Goal: Communication & Community: Participate in discussion

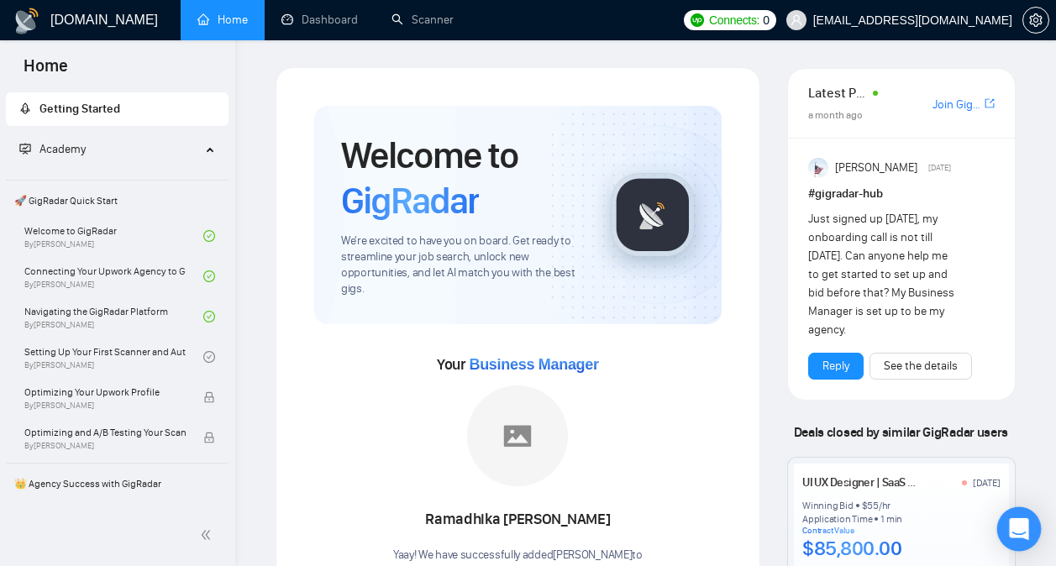
click at [1014, 520] on icon "Open Intercom Messenger" at bounding box center [1020, 530] width 22 height 22
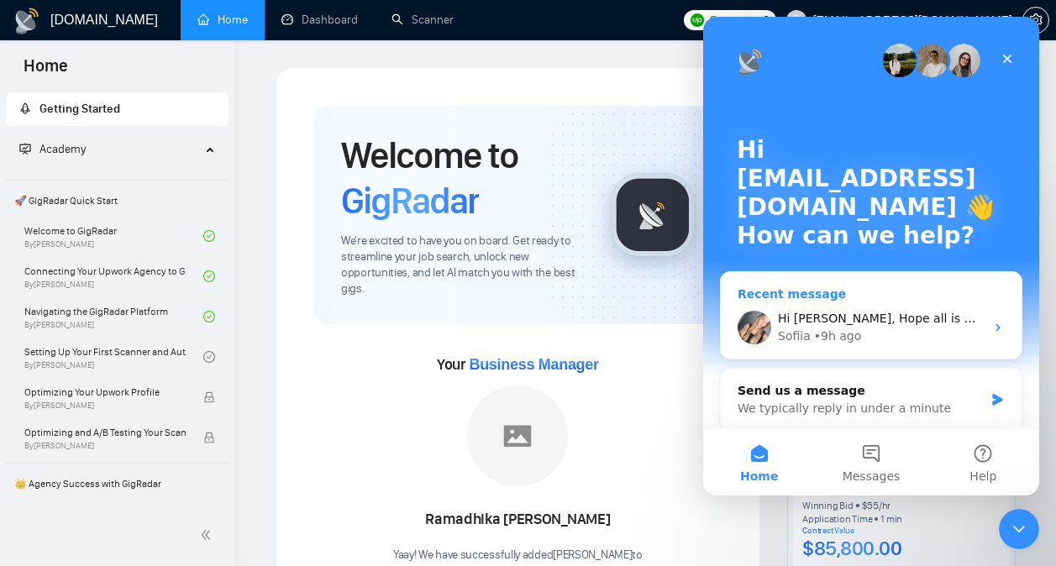
click at [866, 304] on div "Hi [PERSON_NAME], Hope all is well. I sent you an invitation to 2 PM EST. Pleas…" at bounding box center [871, 328] width 301 height 62
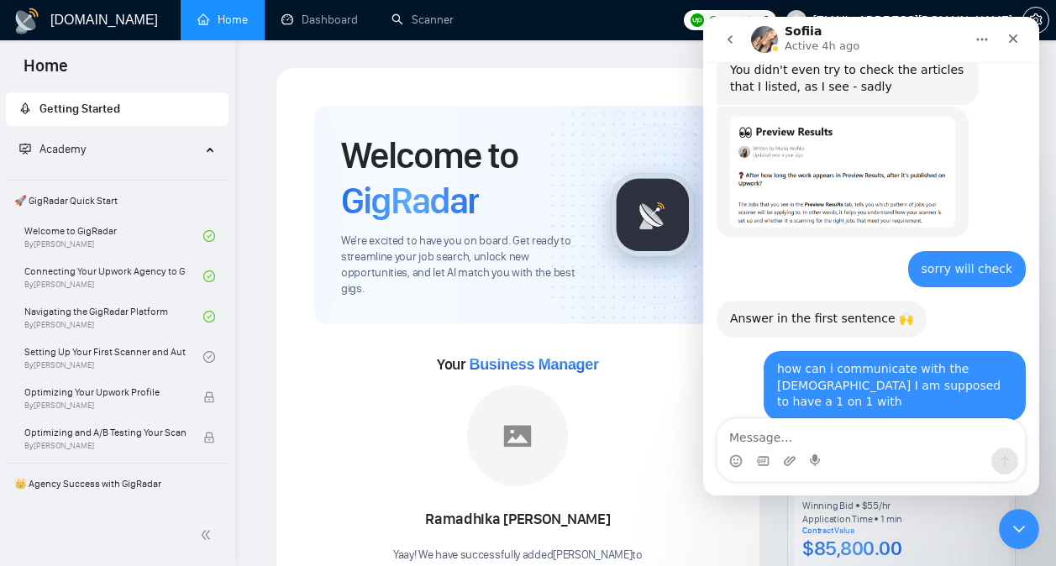
scroll to position [5760, 0]
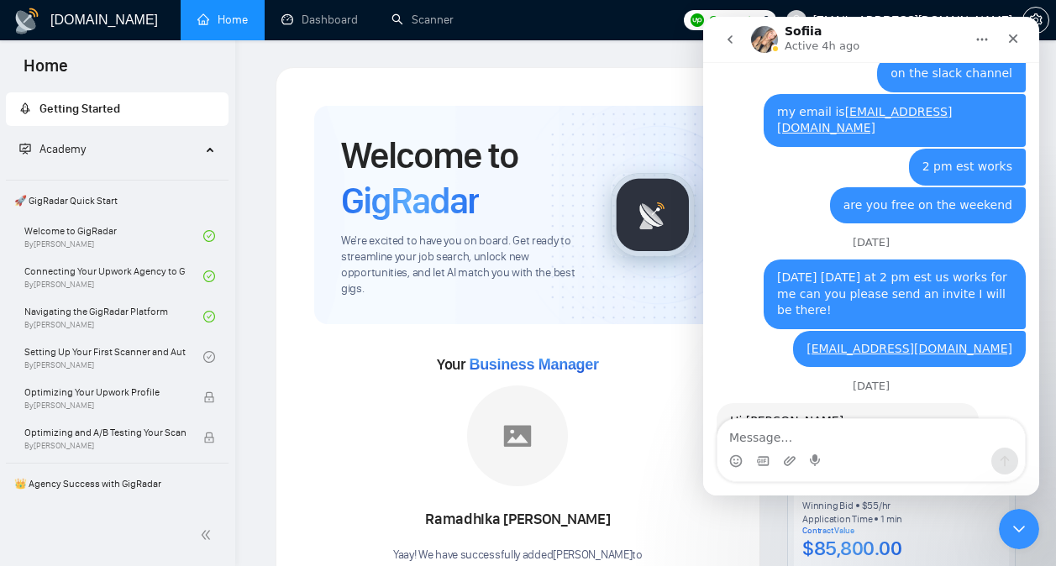
click at [833, 441] on textarea "Message…" at bounding box center [872, 433] width 308 height 29
type textarea "can we talk for more than 1 hour?"
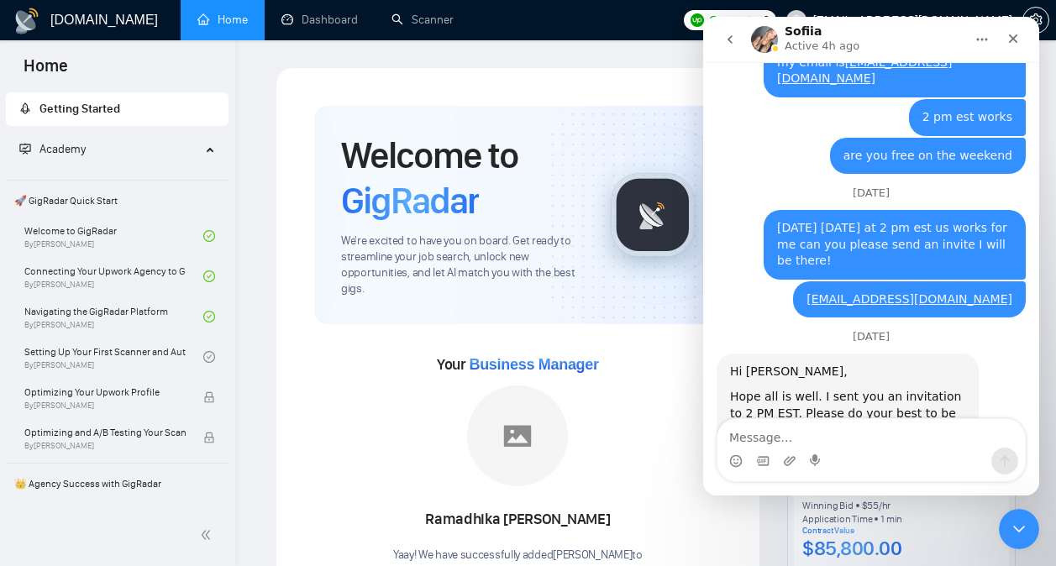
click at [735, 41] on icon "go back" at bounding box center [730, 39] width 13 height 13
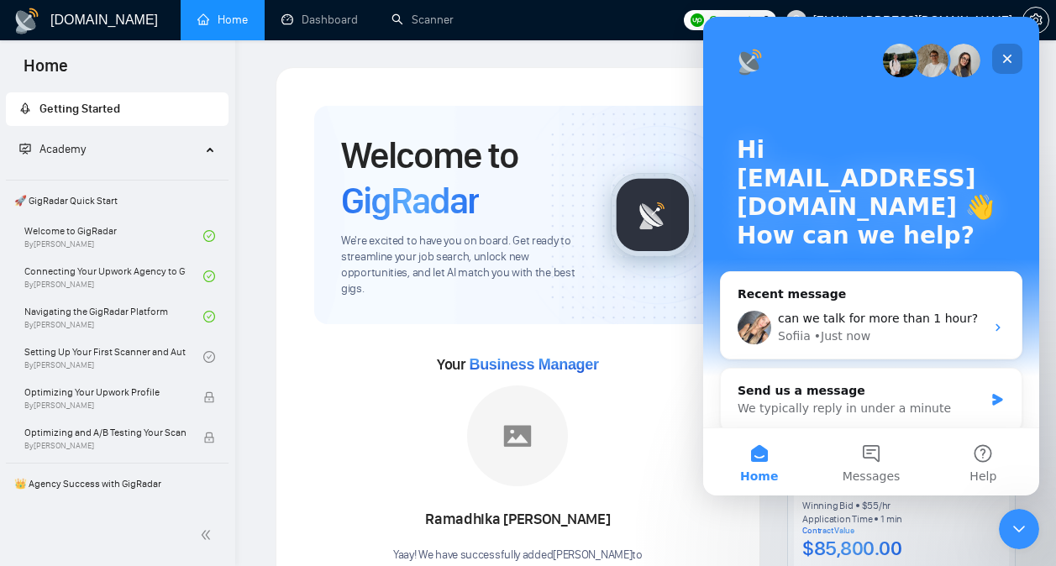
click at [1006, 60] on icon "Close" at bounding box center [1008, 59] width 9 height 9
